Goal: Find specific page/section: Find specific page/section

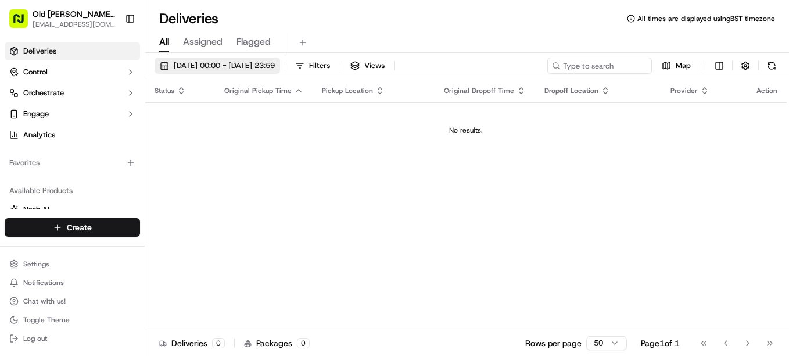
click at [218, 64] on span "[DATE] 00:00 - [DATE] 23:59" at bounding box center [224, 65] width 101 height 10
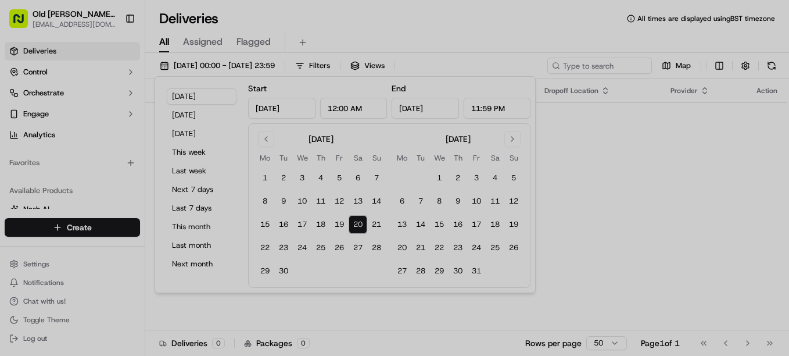
click at [247, 175] on div at bounding box center [394, 178] width 789 height 356
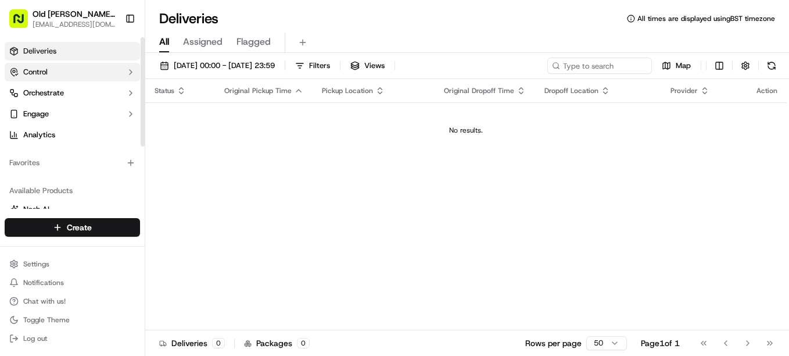
click at [113, 69] on button "Control" at bounding box center [72, 72] width 135 height 19
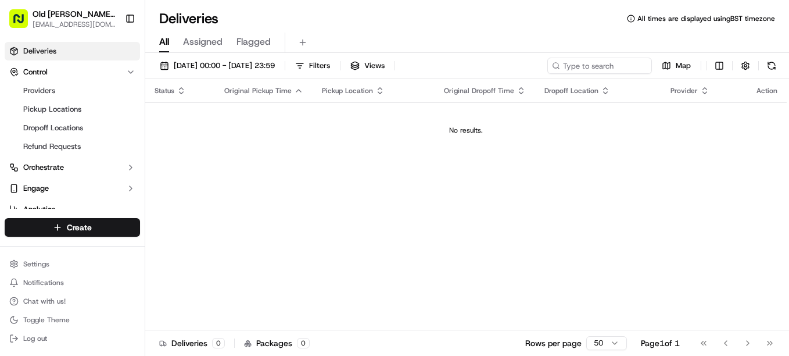
click at [714, 82] on th "Provider" at bounding box center [704, 90] width 86 height 23
click at [95, 26] on span "[EMAIL_ADDRESS][DOMAIN_NAME]" at bounding box center [74, 24] width 83 height 9
click at [57, 88] on link "Providers" at bounding box center [72, 90] width 107 height 16
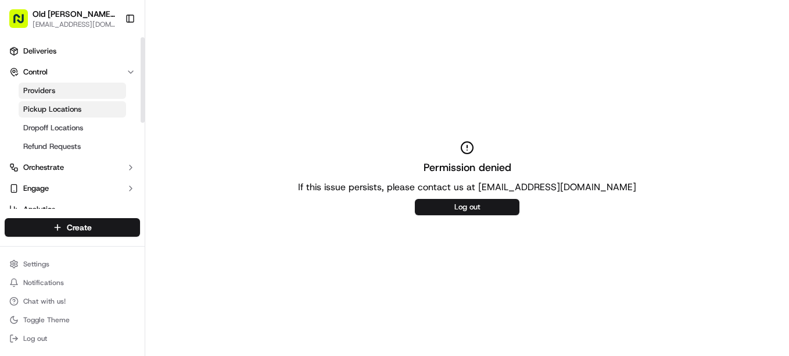
click at [55, 112] on span "Pickup Locations" at bounding box center [52, 109] width 58 height 10
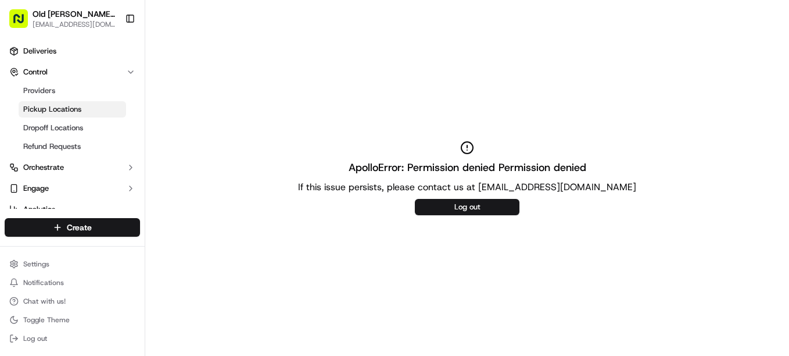
drag, startPoint x: 114, startPoint y: 41, endPoint x: 483, endPoint y: 125, distance: 378.4
click at [483, 125] on div "ApolloError: Permission denied Permission denied If this issue persists, please…" at bounding box center [467, 178] width 644 height 356
click at [356, 148] on div "ApolloError: Permission denied Permission denied If this issue persists, please…" at bounding box center [467, 178] width 644 height 356
click at [58, 58] on link "Deliveries" at bounding box center [72, 51] width 135 height 19
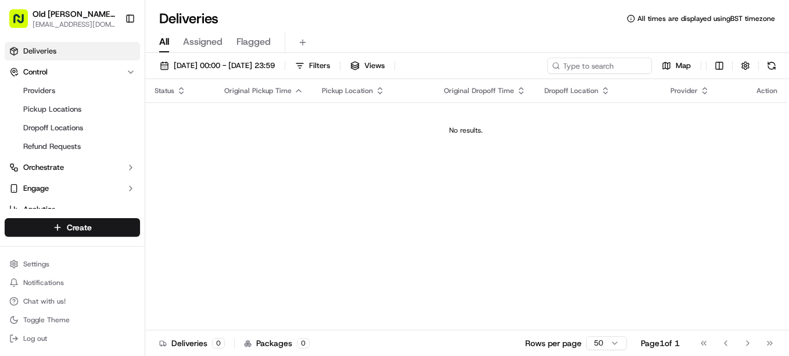
click at [5, 42] on link "Deliveries" at bounding box center [72, 51] width 135 height 19
